Goal: Complete application form

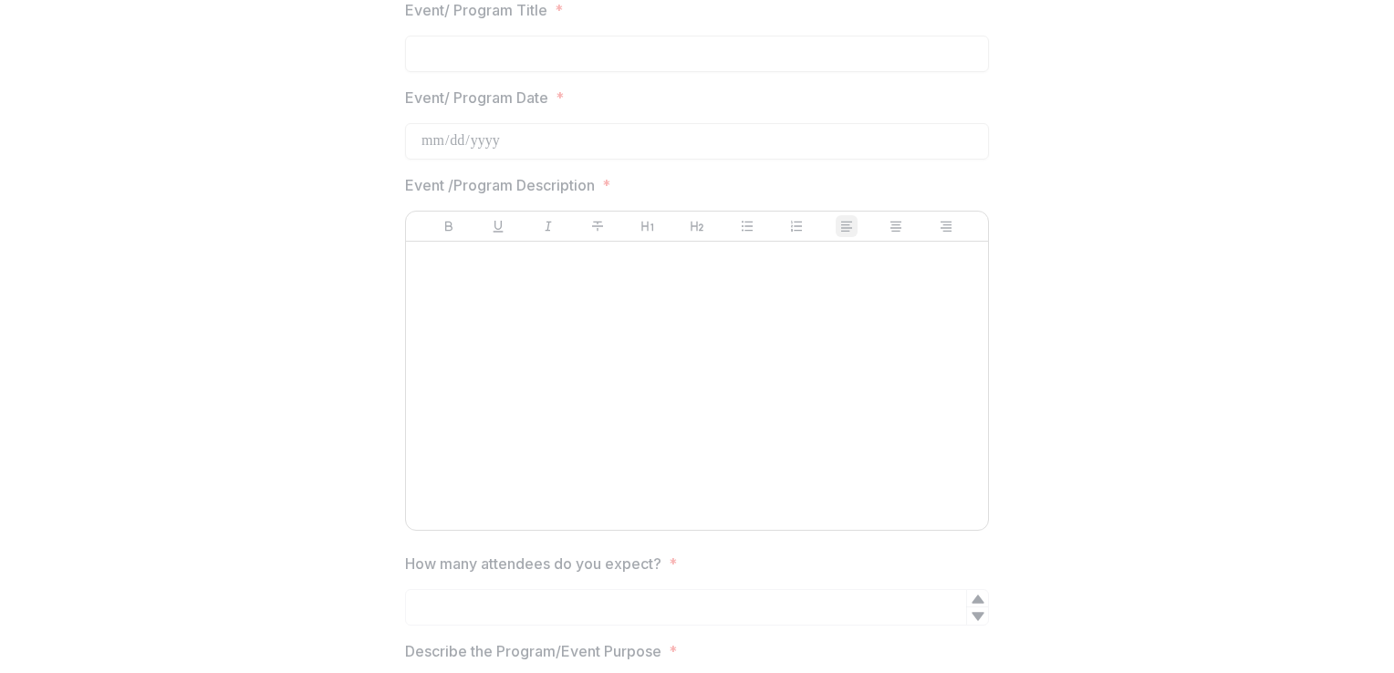
scroll to position [2371, 0]
